Goal: Task Accomplishment & Management: Complete application form

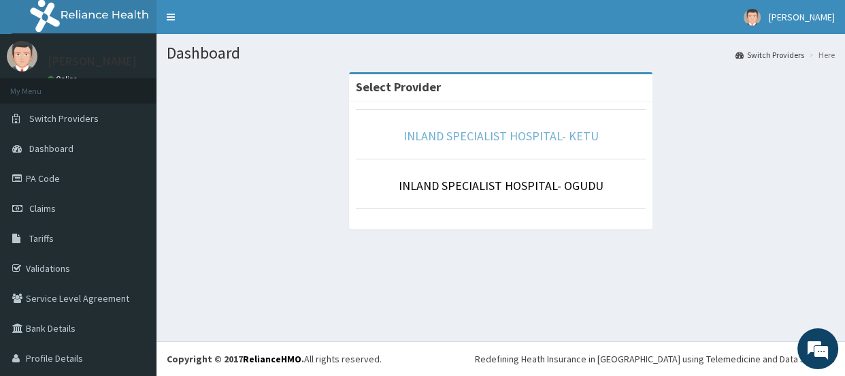
click at [524, 137] on link "INLAND SPECIALIST HOSPITAL- KETU" at bounding box center [501, 136] width 195 height 16
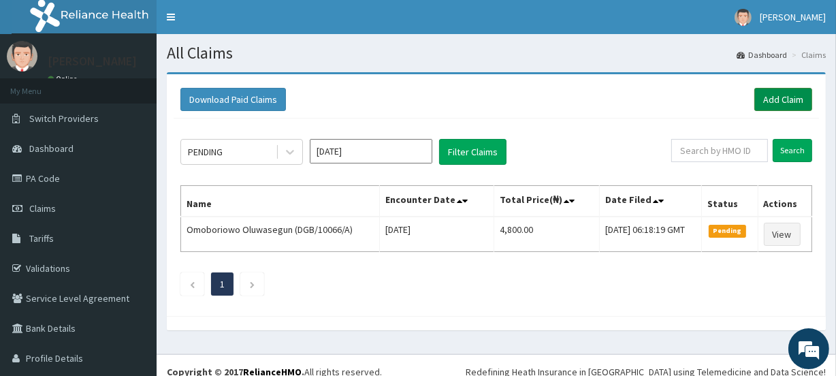
click at [762, 93] on link "Add Claim" at bounding box center [783, 99] width 58 height 23
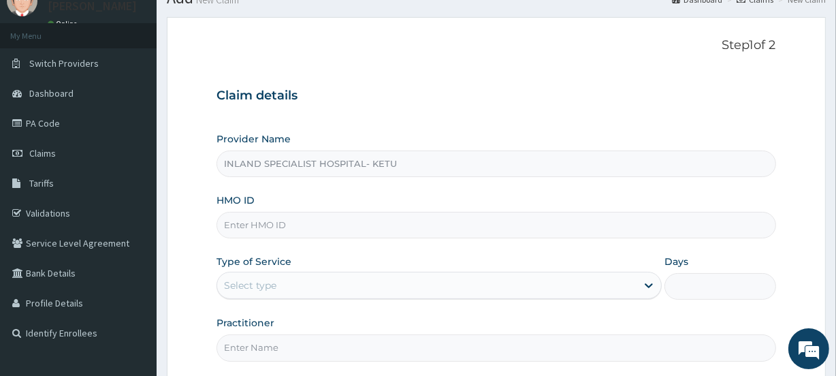
scroll to position [82, 0]
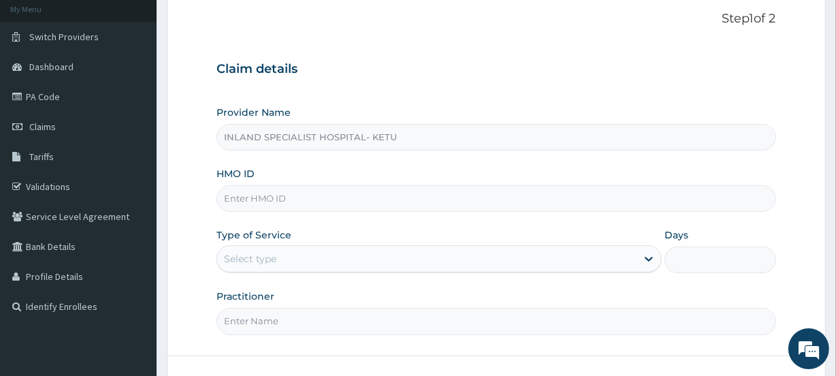
click at [272, 137] on input "INLAND SPECIALIST HOSPITAL- KETU" at bounding box center [495, 137] width 559 height 27
click at [266, 195] on input "HMO ID" at bounding box center [495, 198] width 559 height 27
paste input "914811"
drag, startPoint x: 264, startPoint y: 193, endPoint x: 157, endPoint y: 210, distance: 108.9
click at [157, 210] on section "Step 1 of 2 Claim details Provider Name INLAND SPECIALIST HOSPITAL- KETU HMO ID…" at bounding box center [496, 211] width 679 height 462
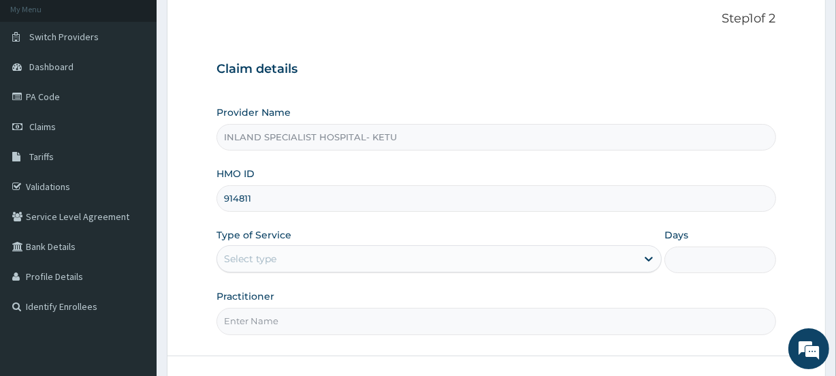
paste input "TEN/10003/A"
type input "TEN/10003/A"
click at [267, 252] on div "Select type" at bounding box center [250, 259] width 52 height 14
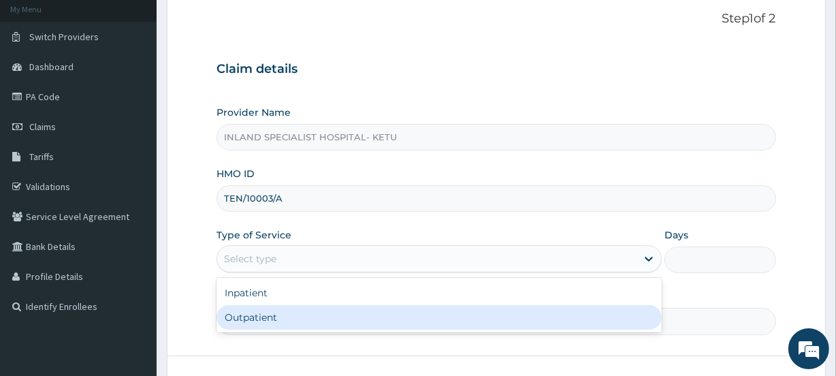
click at [254, 319] on div "Outpatient" at bounding box center [438, 317] width 445 height 24
type input "1"
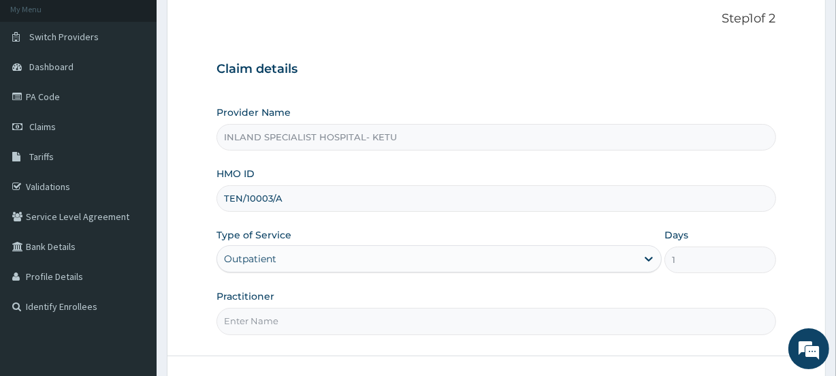
scroll to position [165, 0]
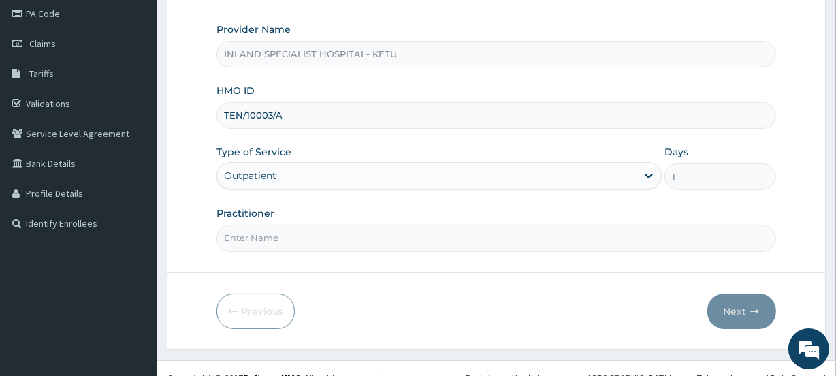
click at [262, 233] on input "Practitioner" at bounding box center [495, 238] width 559 height 27
type input "[PERSON_NAME]"
click at [739, 304] on button "Next" at bounding box center [741, 310] width 69 height 35
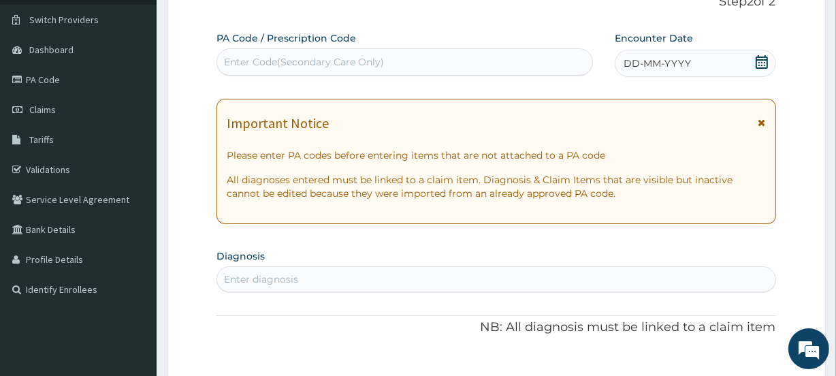
scroll to position [82, 0]
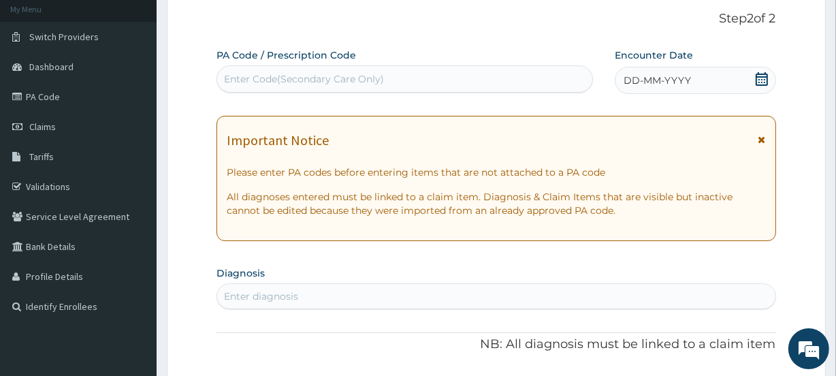
click at [670, 82] on span "DD-MM-YYYY" at bounding box center [656, 80] width 67 height 14
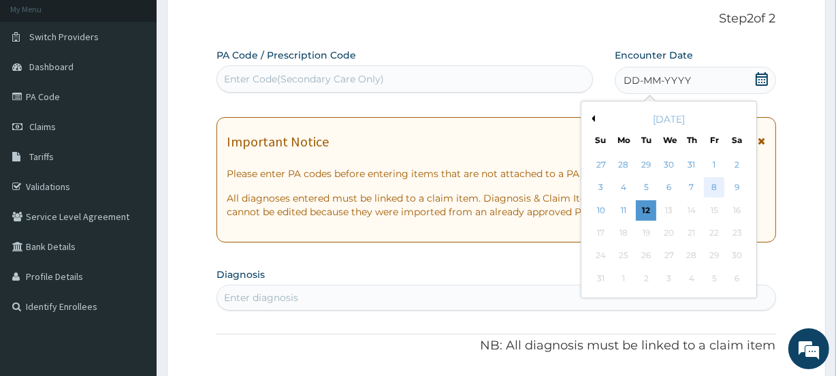
click at [717, 189] on div "8" at bounding box center [714, 188] width 20 height 20
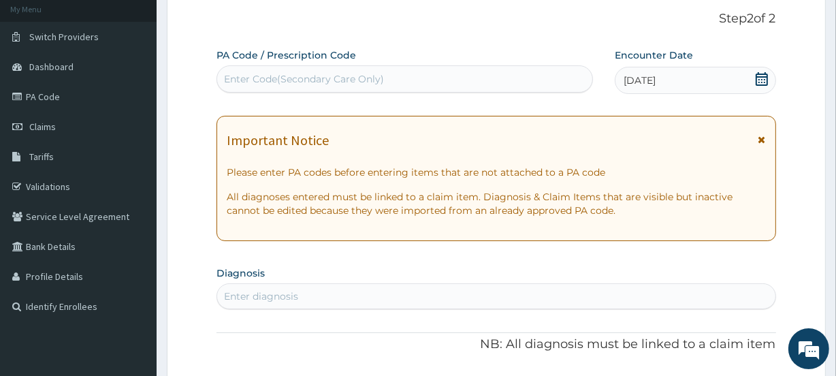
click at [252, 296] on div "Enter diagnosis" at bounding box center [261, 296] width 74 height 14
type input "MALA"
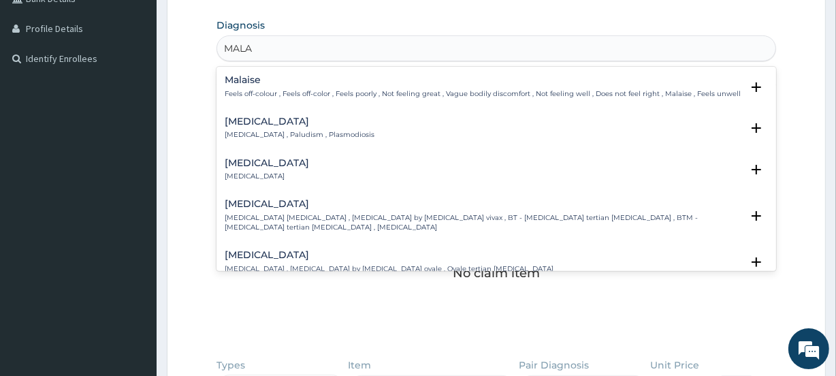
scroll to position [247, 0]
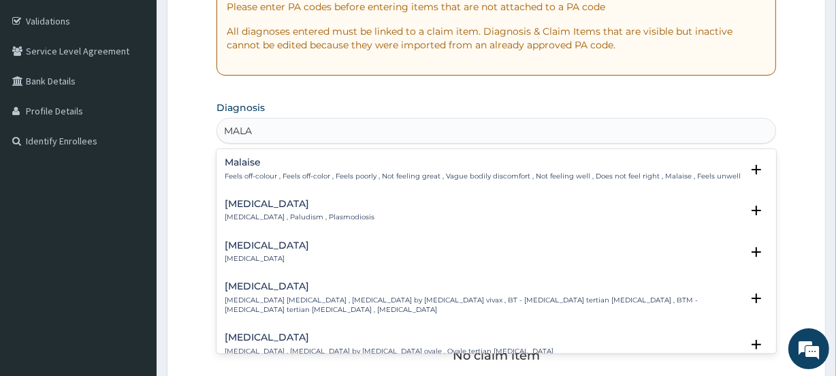
click at [262, 207] on h4 "[MEDICAL_DATA]" at bounding box center [300, 204] width 150 height 10
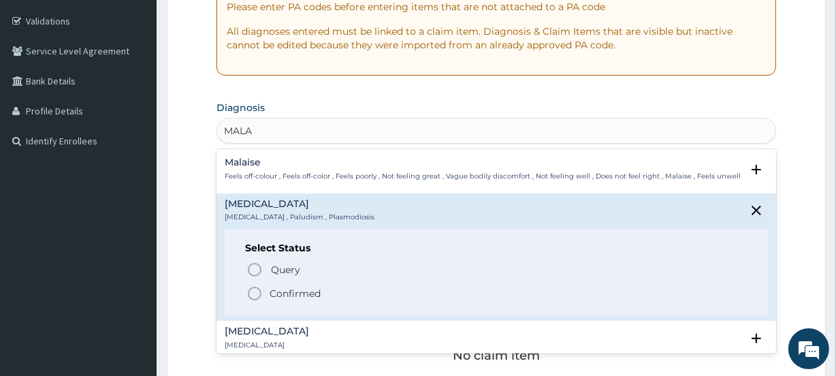
click at [249, 293] on circle "status option filled" at bounding box center [254, 293] width 12 height 12
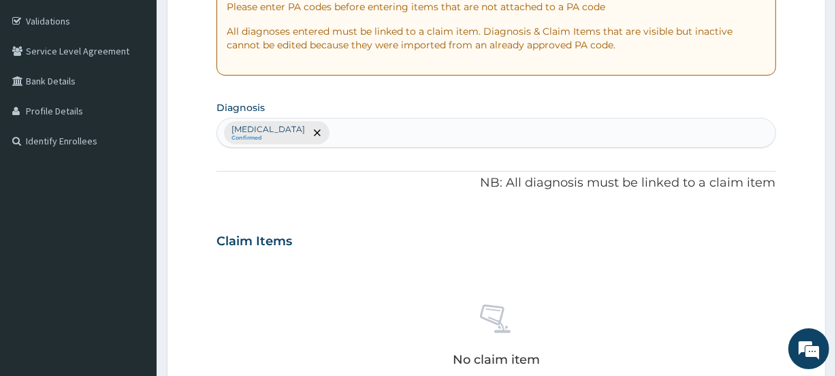
type input "D"
type input "[MEDICAL_DATA]"
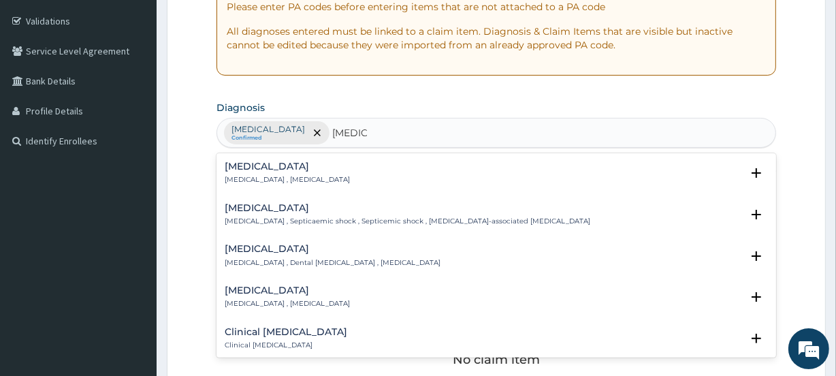
click at [255, 161] on h4 "[MEDICAL_DATA]" at bounding box center [287, 166] width 125 height 10
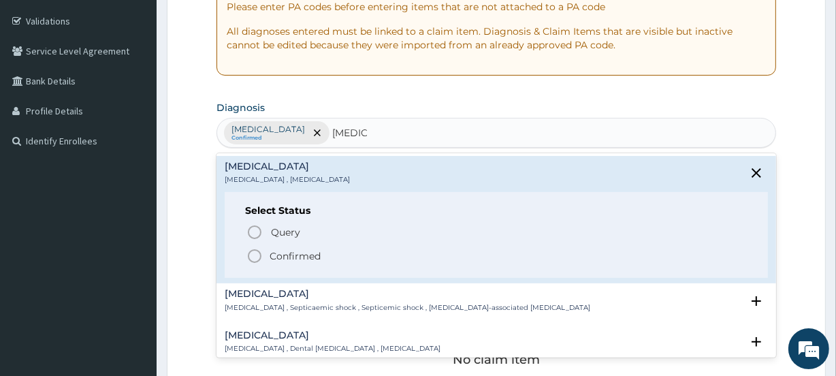
click at [252, 252] on icon "status option filled" at bounding box center [254, 256] width 16 height 16
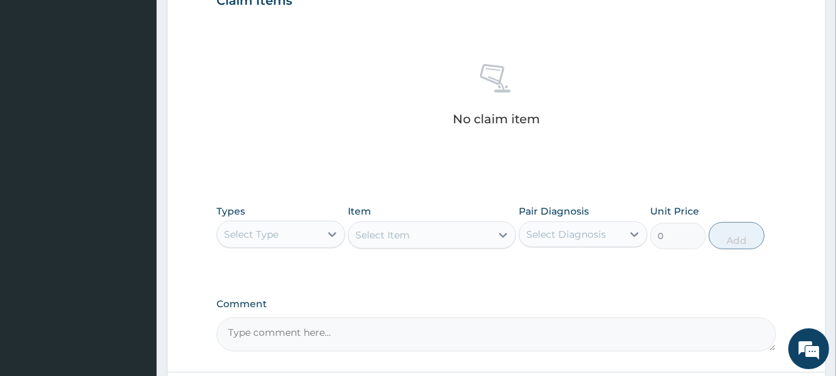
scroll to position [495, 0]
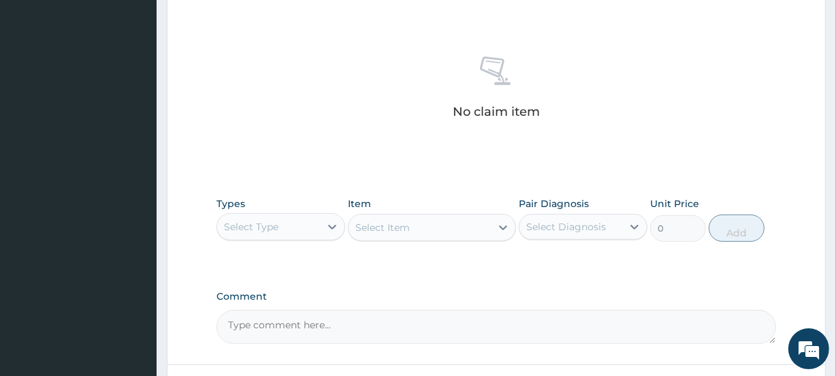
click at [282, 225] on div "Select Type" at bounding box center [268, 227] width 103 height 22
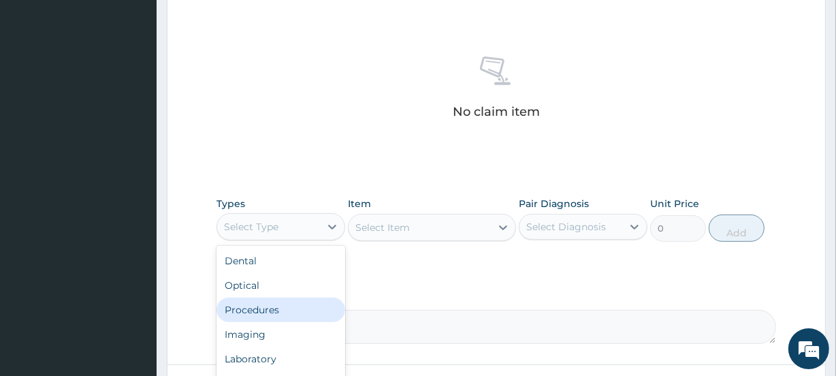
click at [250, 312] on div "Procedures" at bounding box center [280, 309] width 129 height 24
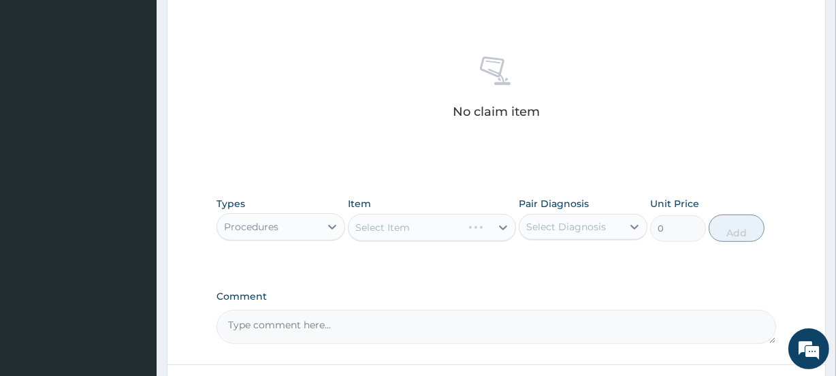
click at [387, 229] on div "Select Item" at bounding box center [431, 227] width 167 height 27
click at [382, 231] on div "Select Item" at bounding box center [431, 227] width 167 height 27
click at [386, 227] on div "Select Item" at bounding box center [431, 227] width 167 height 27
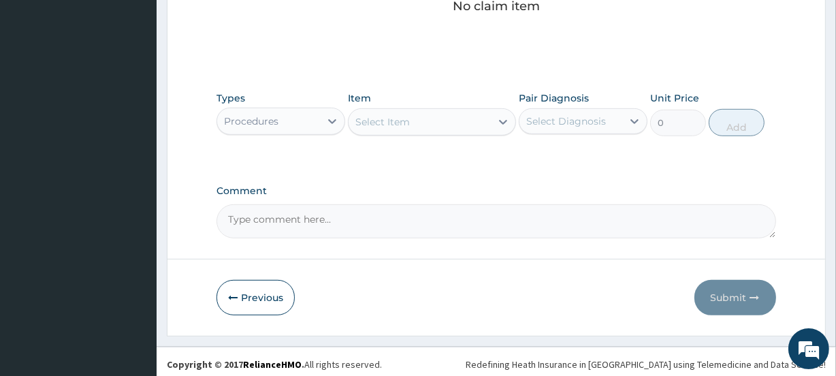
scroll to position [605, 0]
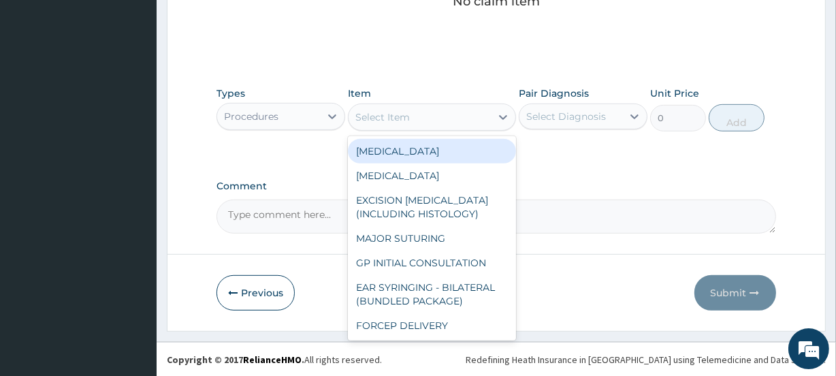
click at [399, 115] on div "Select Item" at bounding box center [382, 117] width 54 height 14
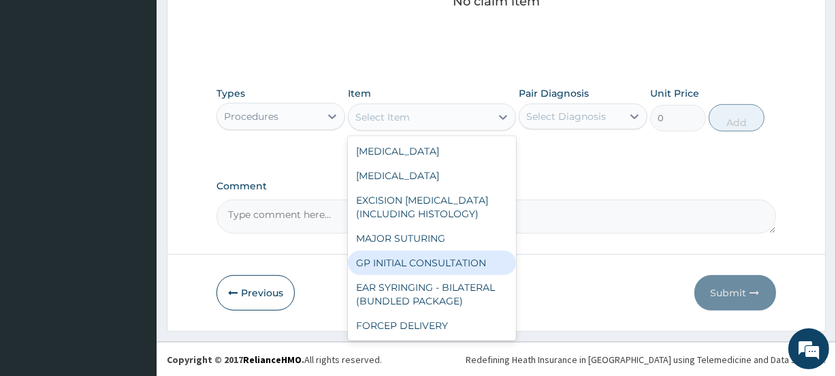
click at [414, 267] on div "GP INITIAL CONSULTATION" at bounding box center [431, 262] width 167 height 24
type input "2000"
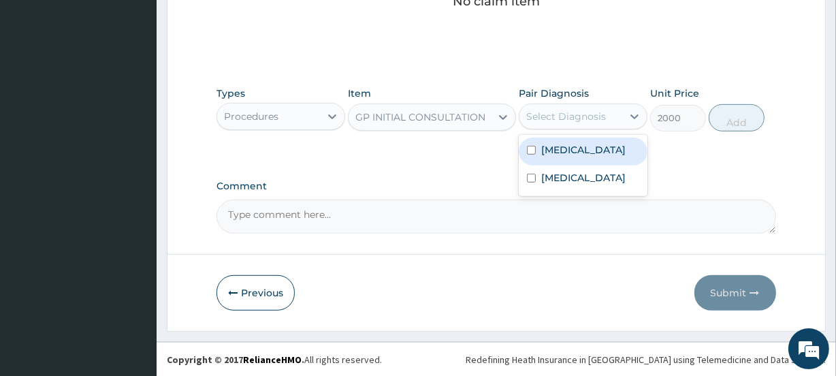
click at [582, 116] on div "Select Diagnosis" at bounding box center [566, 117] width 80 height 14
click at [561, 149] on label "[MEDICAL_DATA]" at bounding box center [583, 150] width 84 height 14
checkbox input "true"
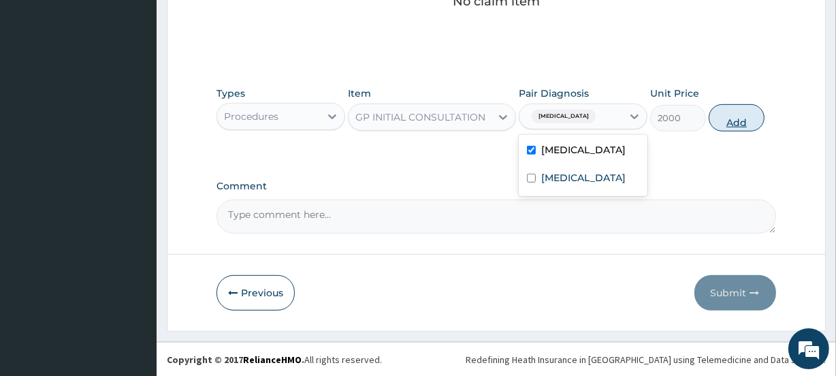
click at [731, 111] on button "Add" at bounding box center [736, 117] width 56 height 27
type input "0"
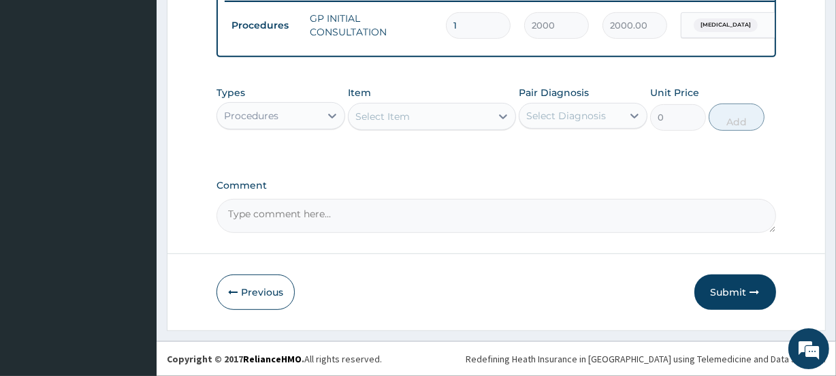
scroll to position [549, 0]
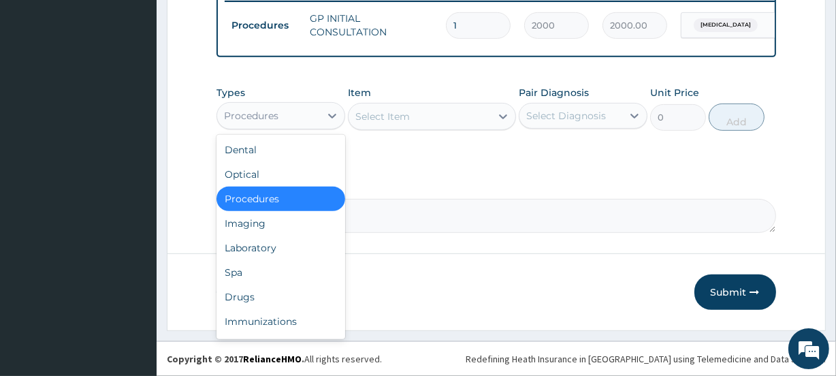
click at [250, 112] on div "Procedures" at bounding box center [251, 116] width 54 height 14
click at [247, 246] on div "Laboratory" at bounding box center [280, 247] width 129 height 24
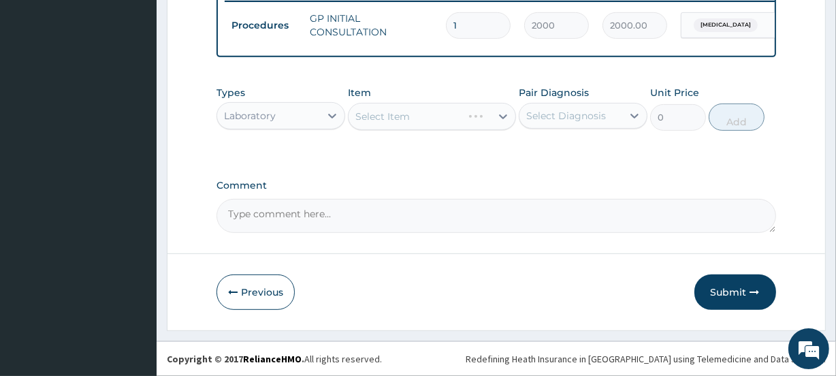
click at [367, 120] on div "Select Item" at bounding box center [431, 116] width 167 height 27
click at [367, 118] on div "Select Item" at bounding box center [431, 116] width 167 height 27
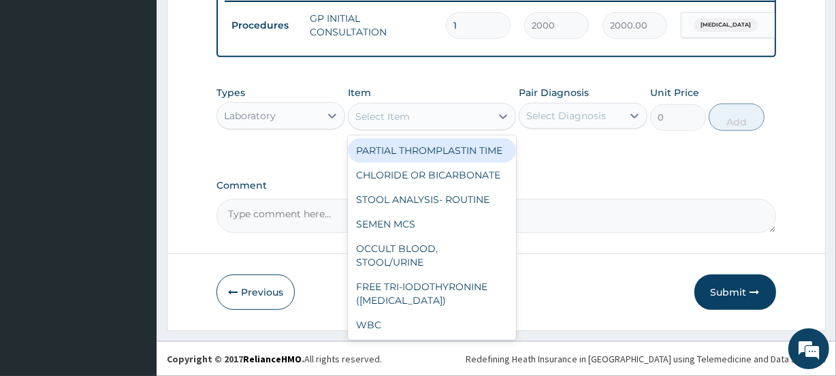
click at [367, 118] on div "Select Item" at bounding box center [382, 117] width 54 height 14
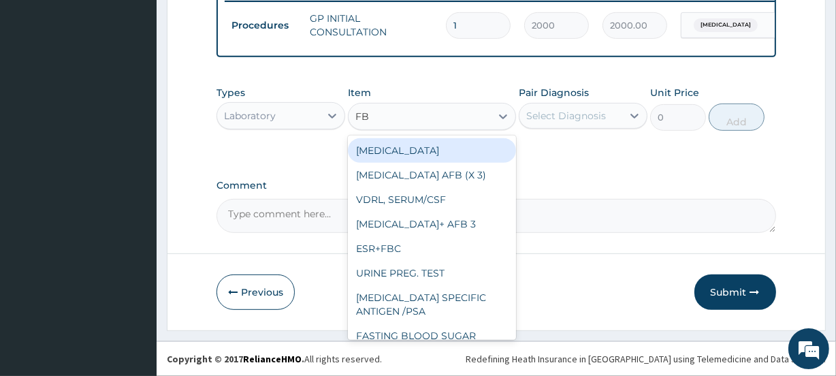
type input "FBC"
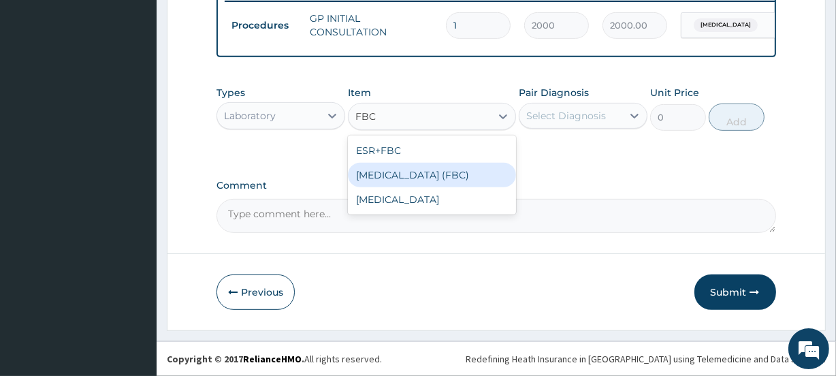
click at [381, 178] on div "[MEDICAL_DATA] (FBC)" at bounding box center [431, 175] width 167 height 24
type input "5000"
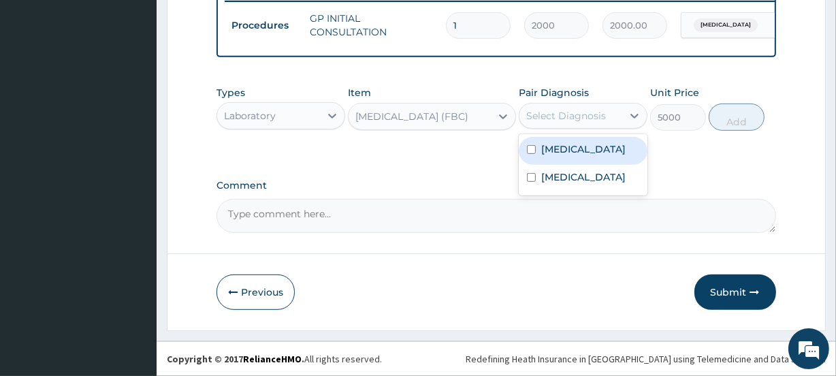
click at [594, 112] on div "Select Diagnosis" at bounding box center [566, 116] width 80 height 14
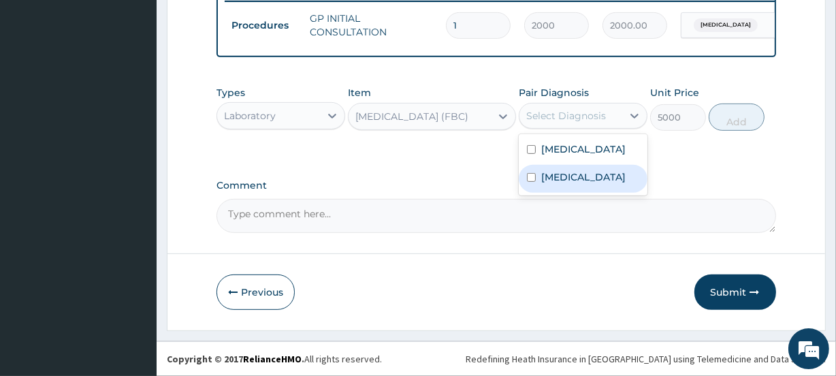
click at [554, 182] on label "[MEDICAL_DATA]" at bounding box center [583, 177] width 84 height 14
checkbox input "true"
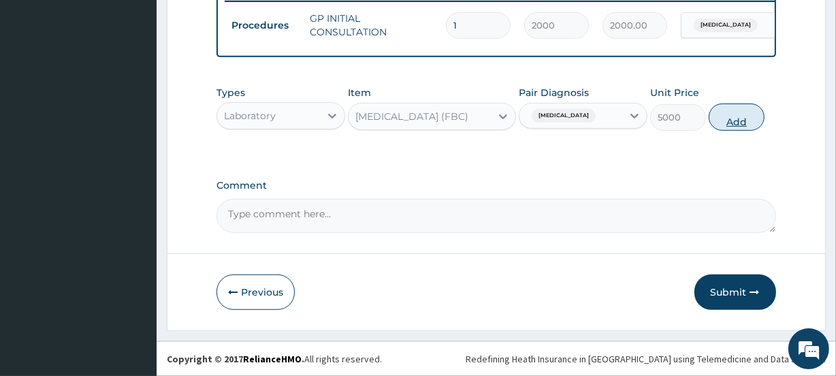
click at [754, 110] on button "Add" at bounding box center [736, 116] width 56 height 27
type input "0"
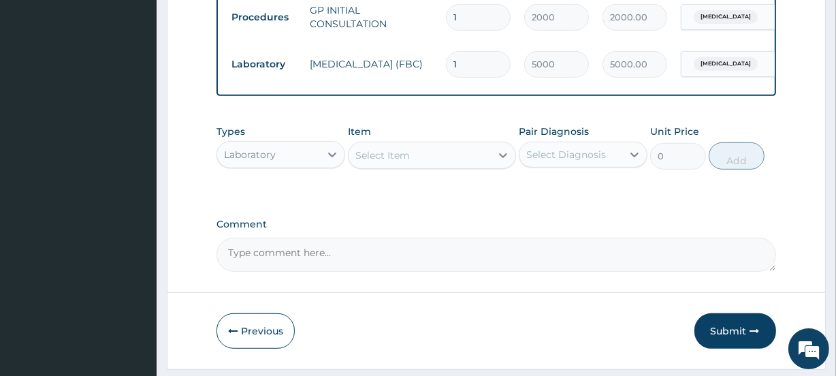
click at [410, 166] on div "Select Item" at bounding box center [419, 155] width 142 height 22
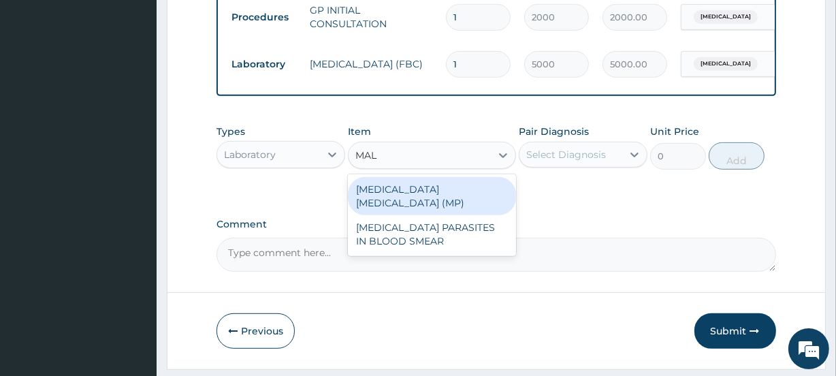
type input "MALA"
click at [414, 191] on div "[MEDICAL_DATA] [MEDICAL_DATA] (MP)" at bounding box center [431, 196] width 167 height 38
type input "2000"
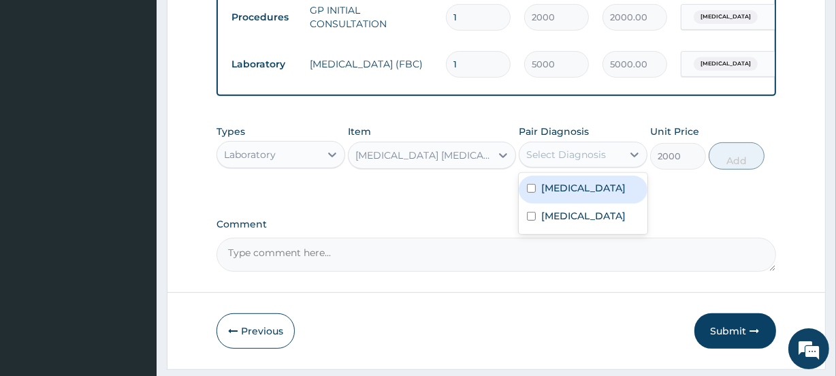
click at [589, 157] on div "Select Diagnosis" at bounding box center [566, 155] width 80 height 14
click at [572, 195] on label "[MEDICAL_DATA]" at bounding box center [583, 188] width 84 height 14
checkbox input "true"
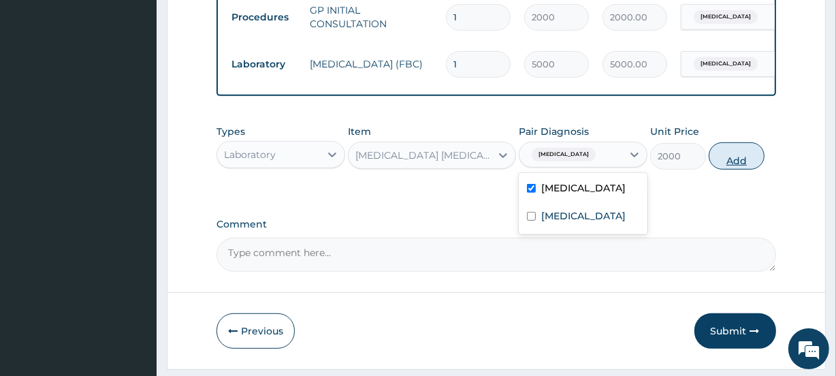
click at [744, 164] on button "Add" at bounding box center [736, 155] width 56 height 27
type input "0"
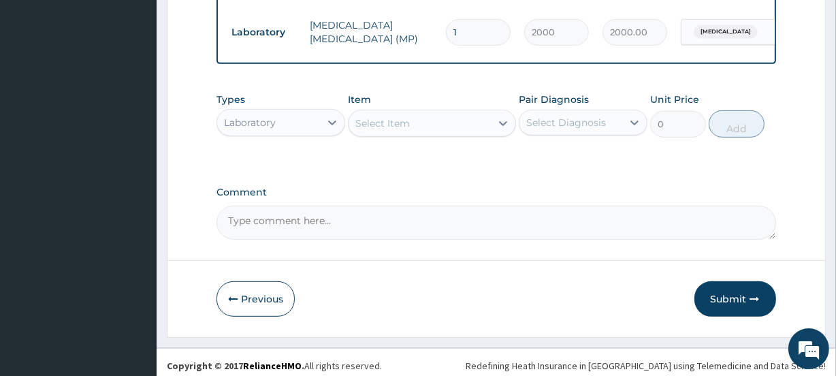
scroll to position [631, 0]
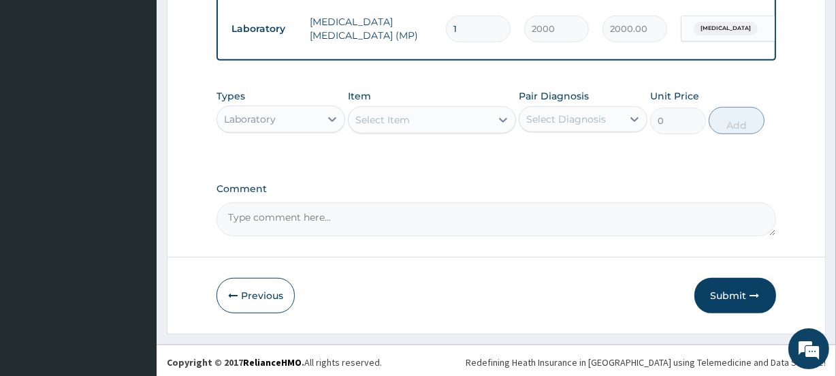
click at [280, 130] on div "Laboratory" at bounding box center [268, 119] width 103 height 22
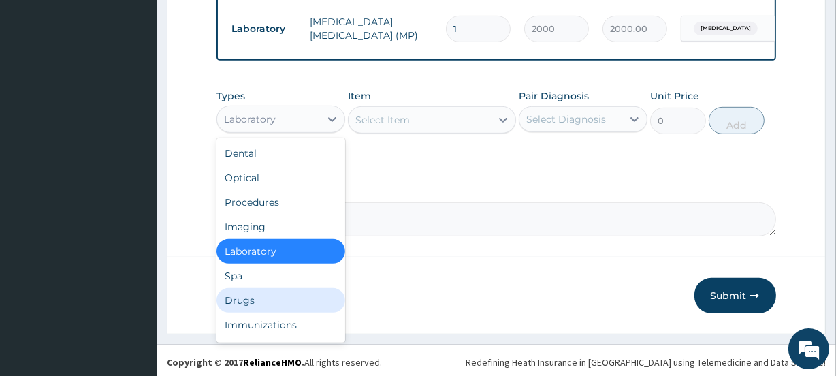
click at [265, 308] on div "Drugs" at bounding box center [280, 300] width 129 height 24
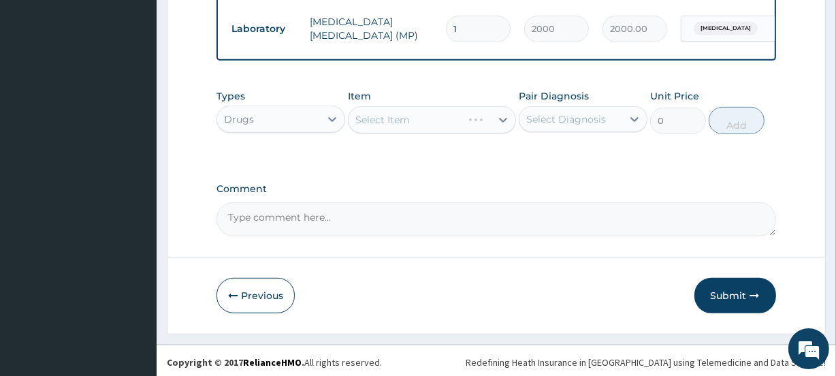
click at [376, 128] on div "Select Item" at bounding box center [431, 119] width 167 height 27
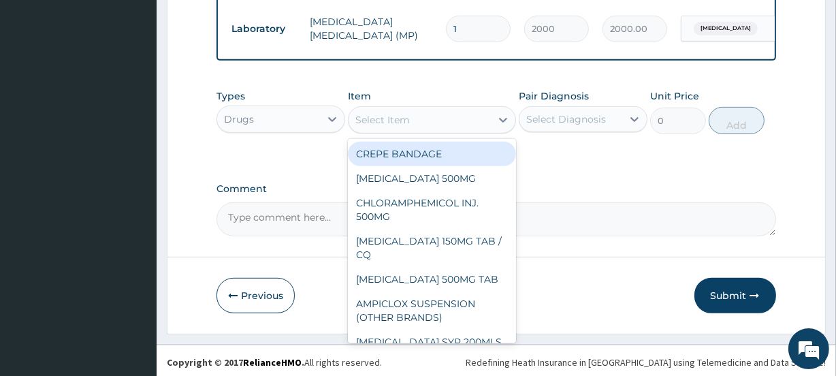
click at [395, 127] on div "Select Item" at bounding box center [382, 120] width 54 height 14
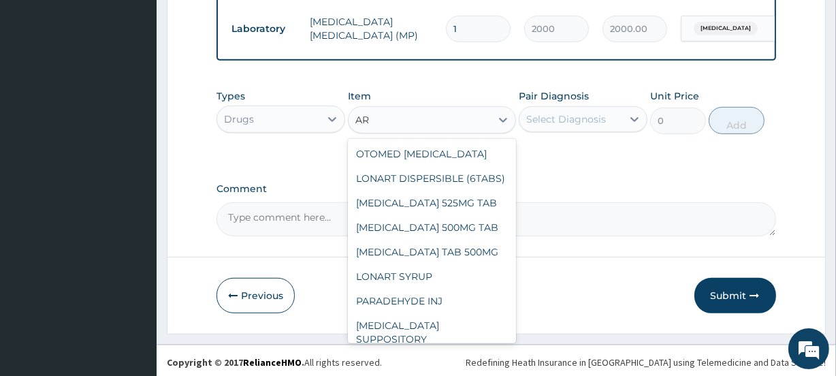
type input "A"
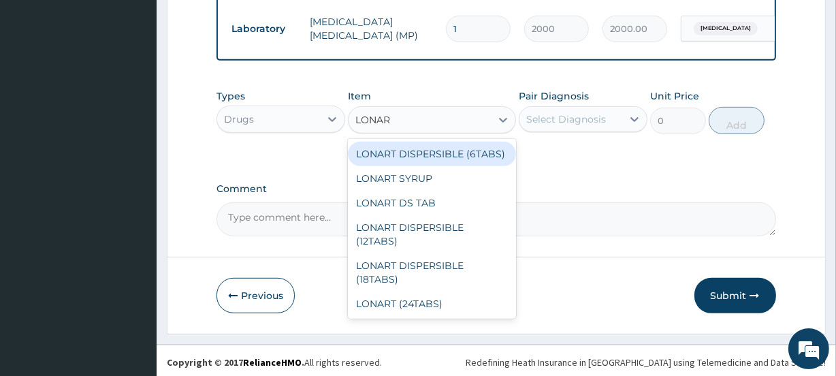
type input "LONART"
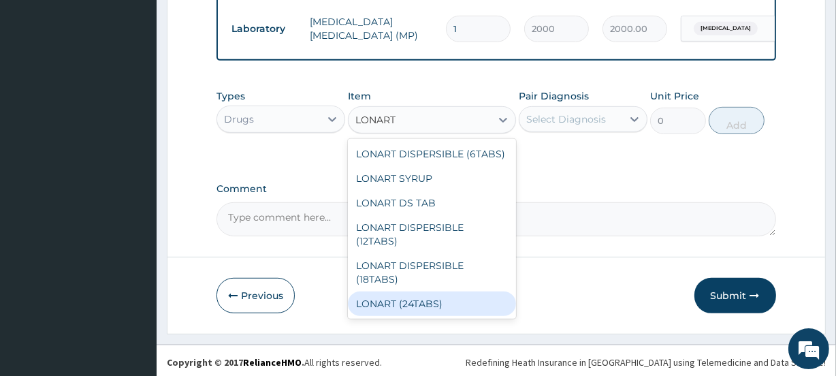
click at [410, 291] on div "LONART (24TABS)" at bounding box center [431, 303] width 167 height 24
type input "1800"
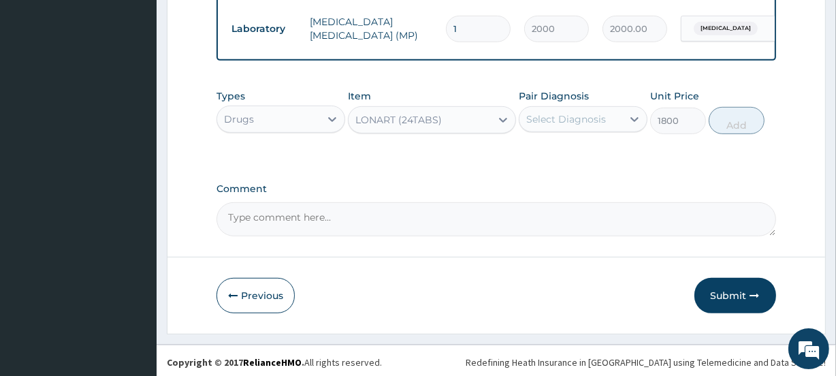
click at [533, 126] on div "Select Diagnosis" at bounding box center [566, 119] width 80 height 14
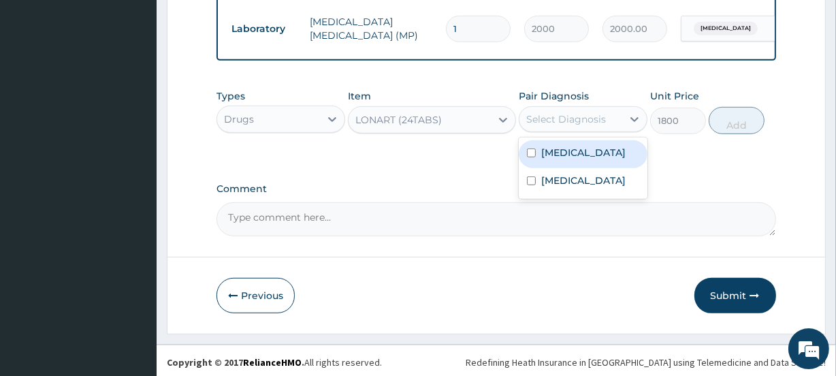
click at [546, 159] on label "[MEDICAL_DATA]" at bounding box center [583, 153] width 84 height 14
checkbox input "true"
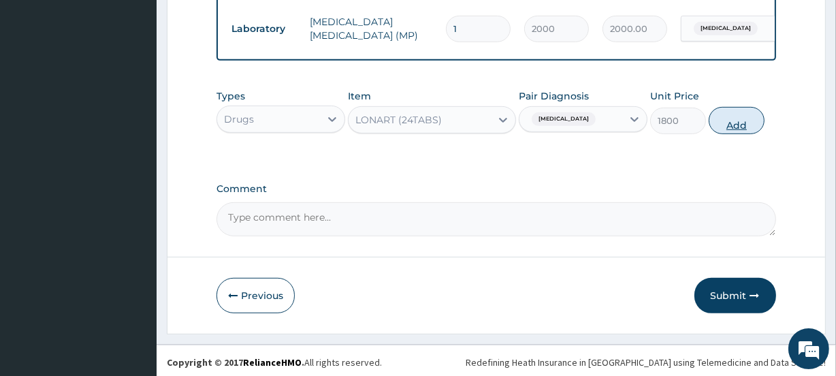
click at [741, 128] on button "Add" at bounding box center [736, 120] width 56 height 27
type input "0"
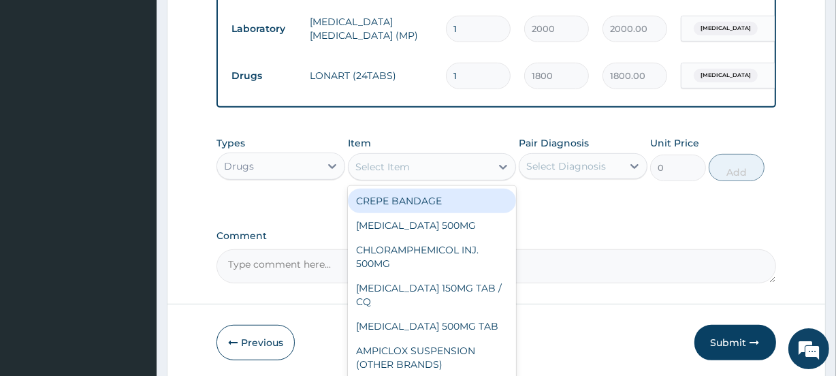
click at [392, 174] on div "Select Item" at bounding box center [382, 167] width 54 height 14
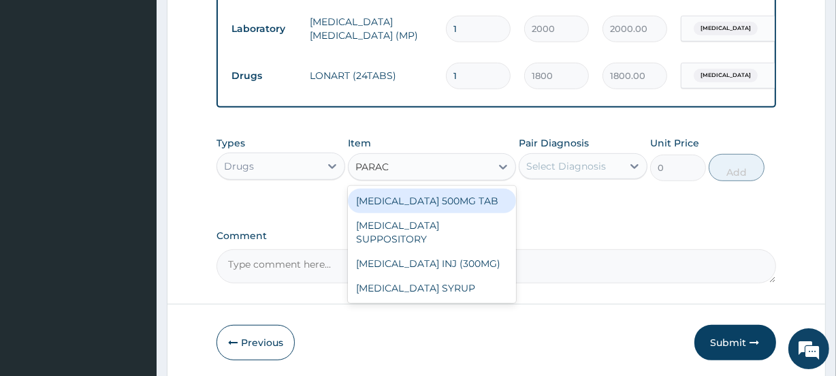
type input "PARACE"
click at [396, 208] on div "[MEDICAL_DATA] 500MG TAB" at bounding box center [431, 200] width 167 height 24
type input "15"
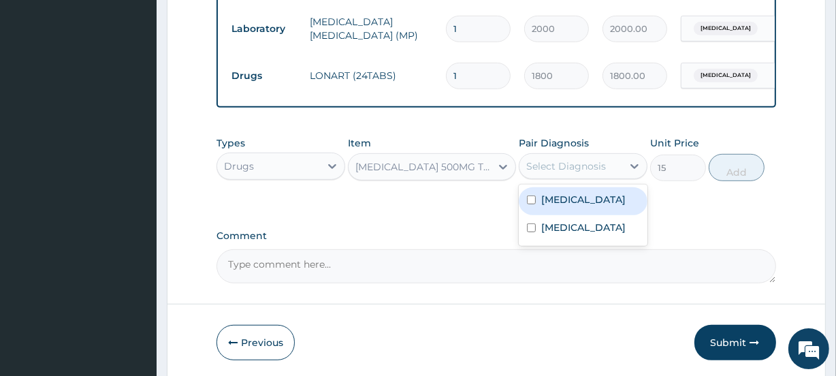
click at [585, 173] on div "Select Diagnosis" at bounding box center [566, 166] width 80 height 14
click at [568, 215] on div "[MEDICAL_DATA]" at bounding box center [583, 201] width 129 height 28
checkbox input "true"
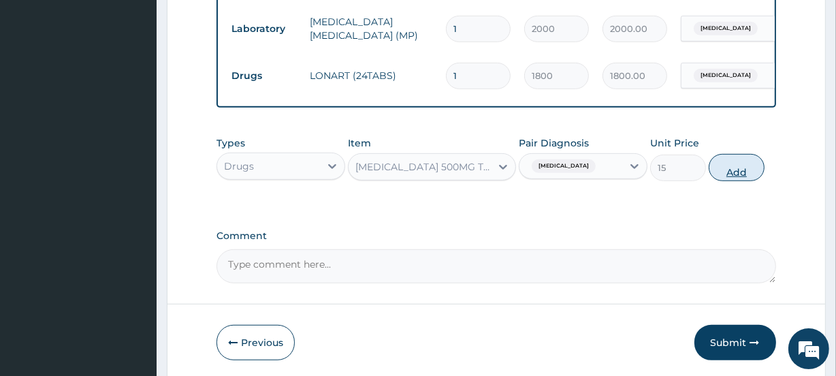
click at [731, 177] on button "Add" at bounding box center [736, 167] width 56 height 27
type input "0"
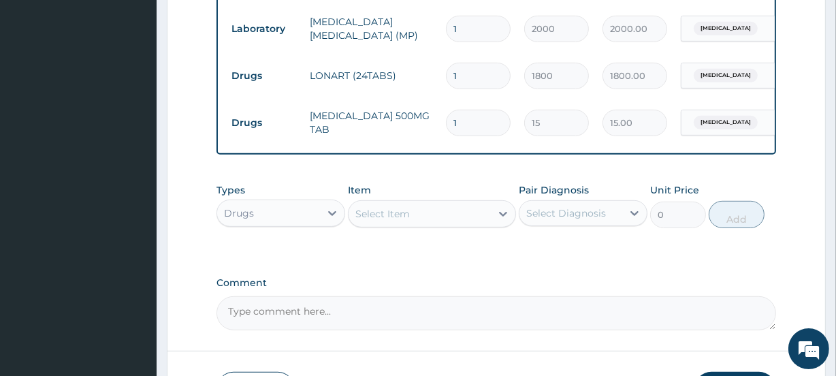
type input "18"
type input "270.00"
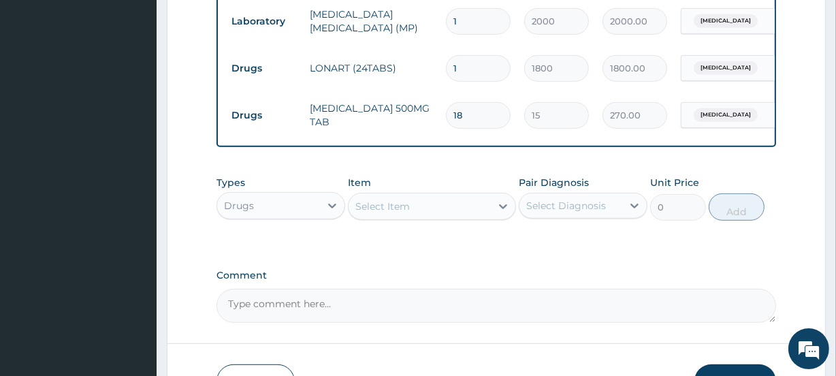
scroll to position [714, 0]
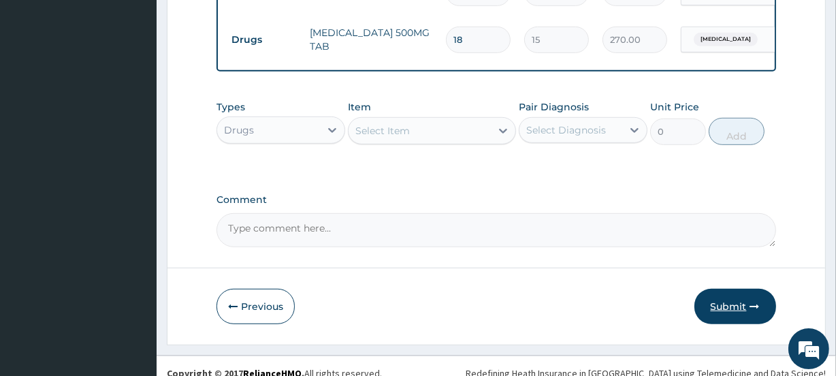
type input "18"
click at [737, 308] on button "Submit" at bounding box center [735, 306] width 82 height 35
